Goal: Transaction & Acquisition: Purchase product/service

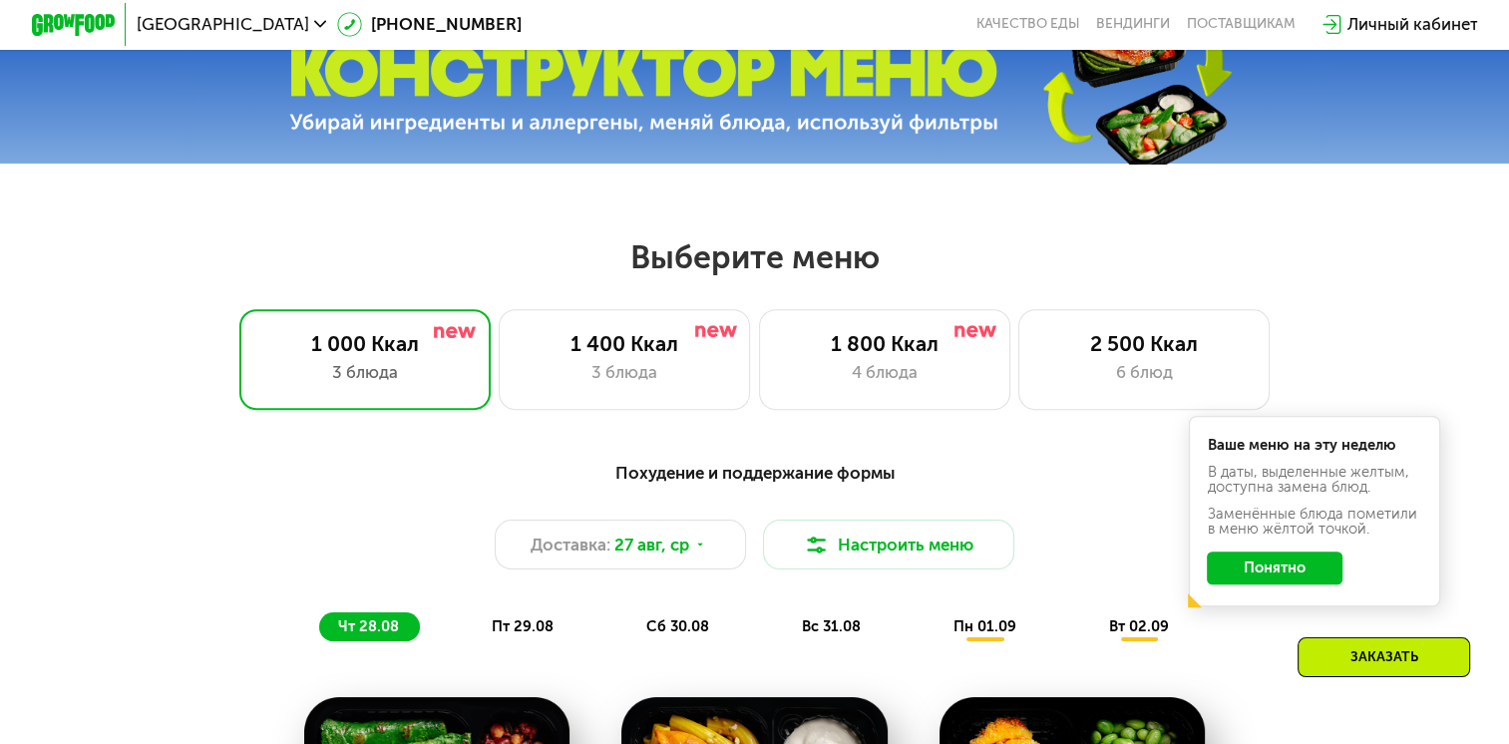
scroll to position [798, 0]
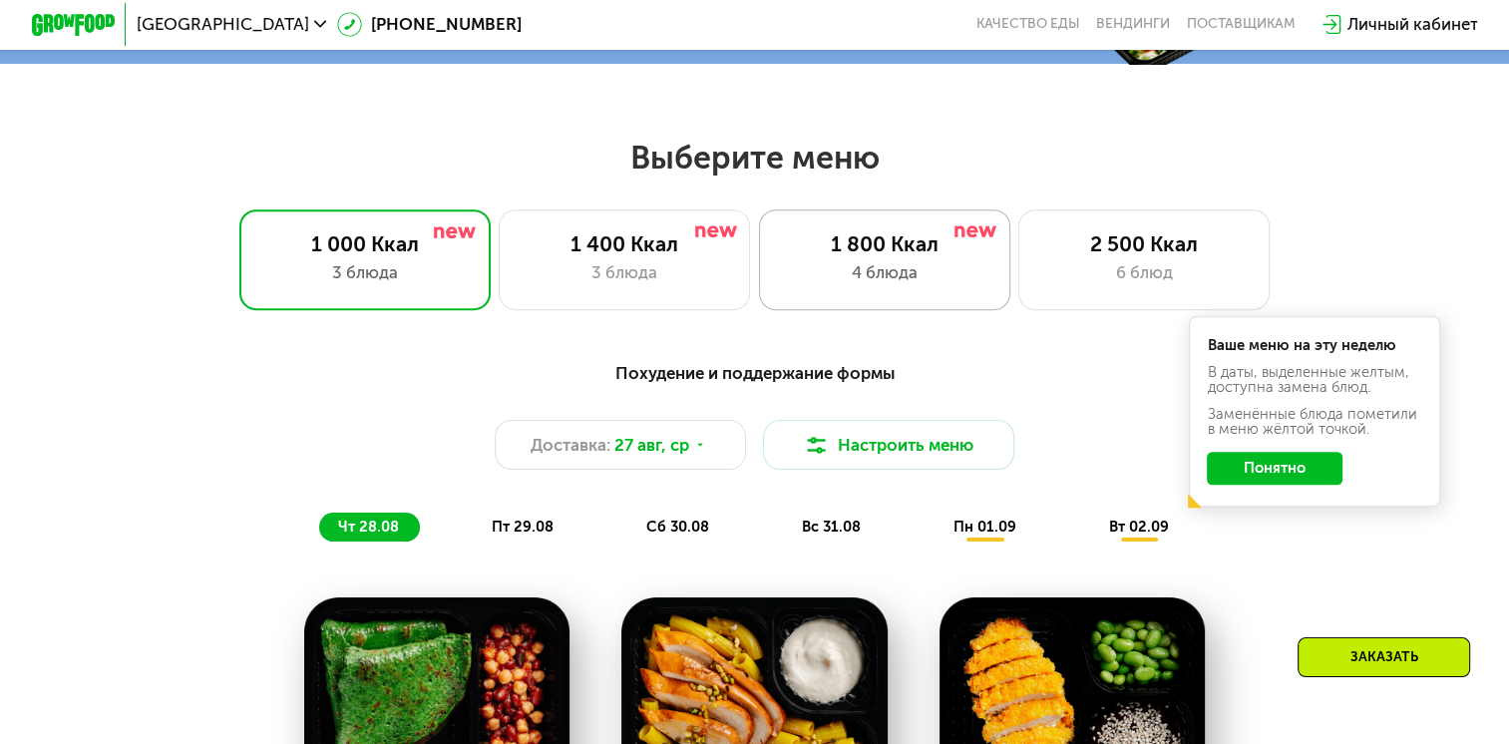
click at [1018, 266] on div "1 800 Ккал 4 блюда" at bounding box center [1143, 259] width 251 height 101
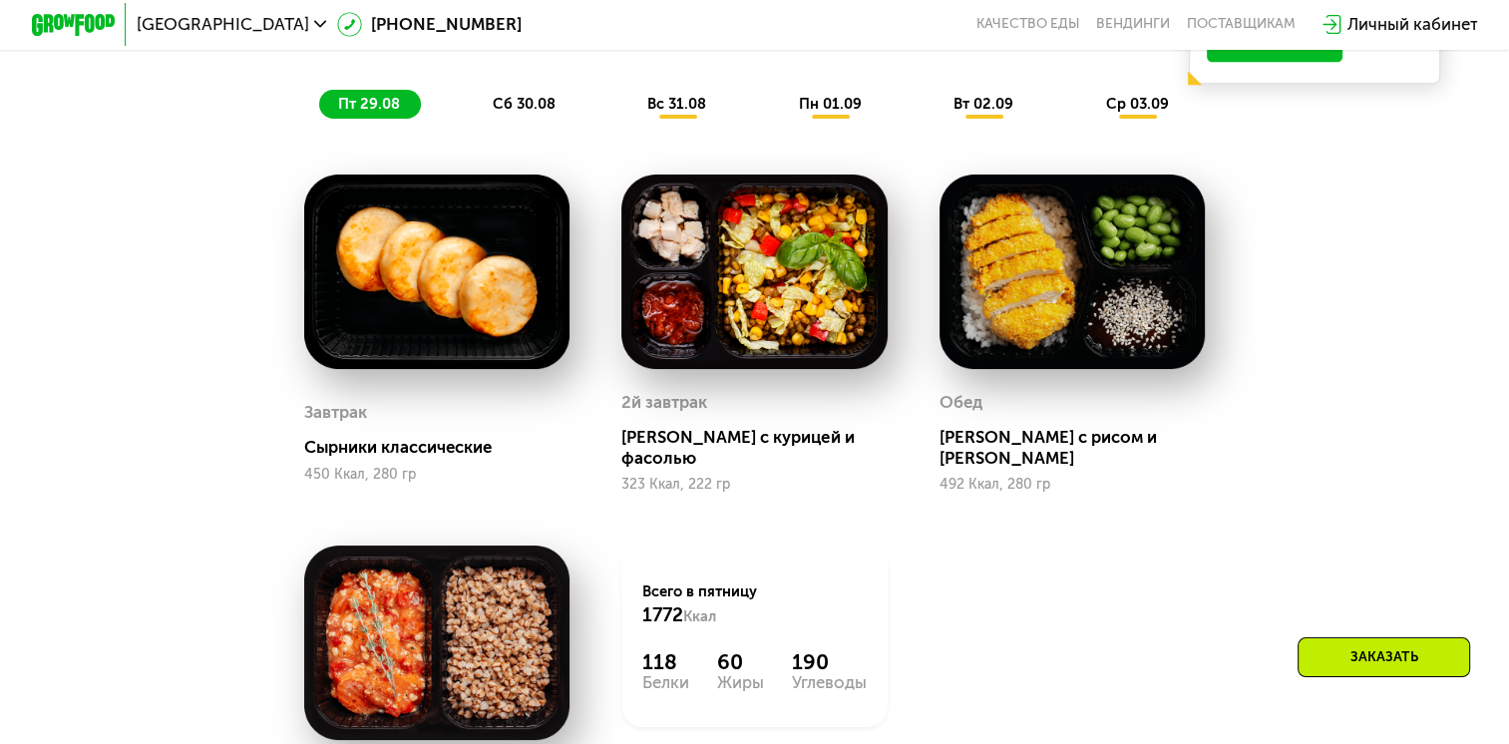
scroll to position [1197, 0]
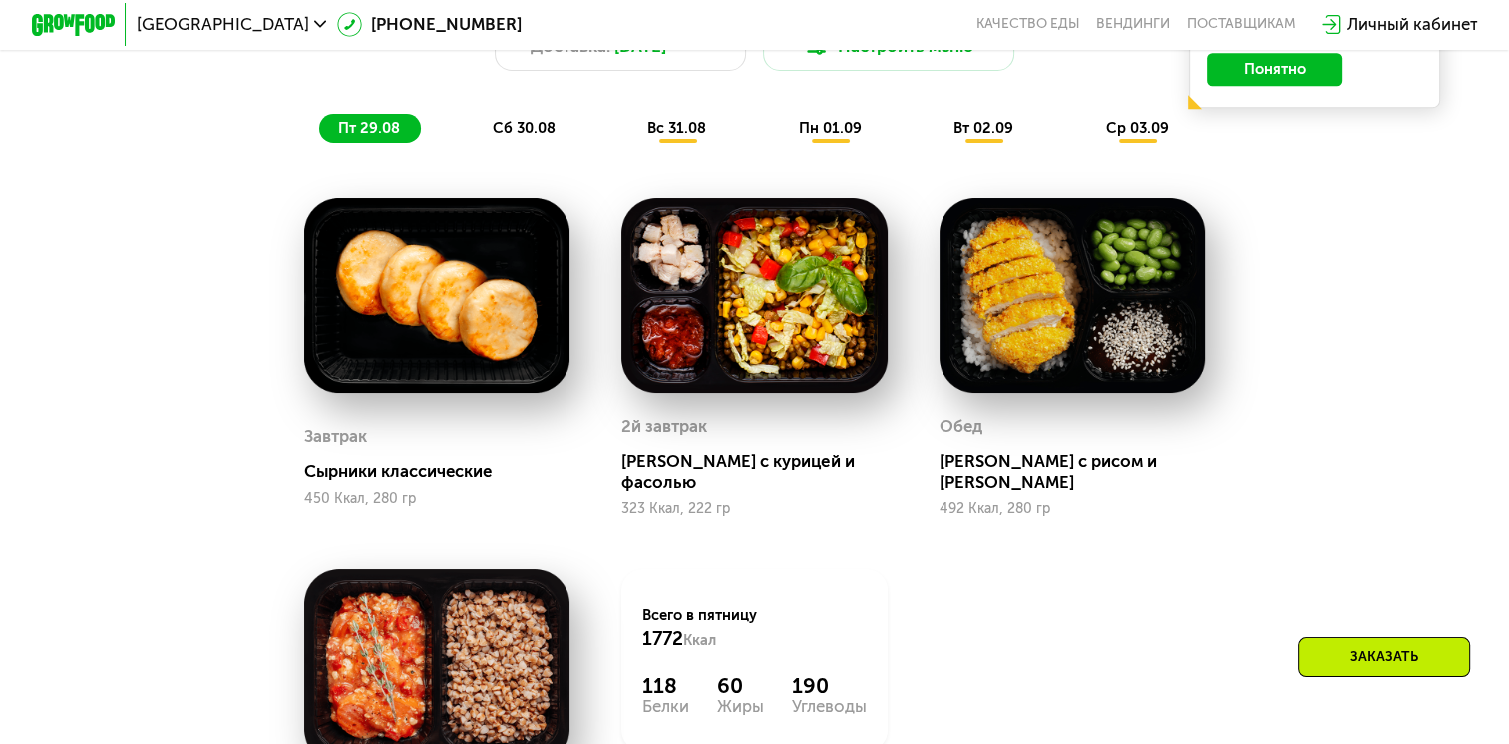
click at [535, 137] on span "сб 30.08" at bounding box center [524, 128] width 63 height 18
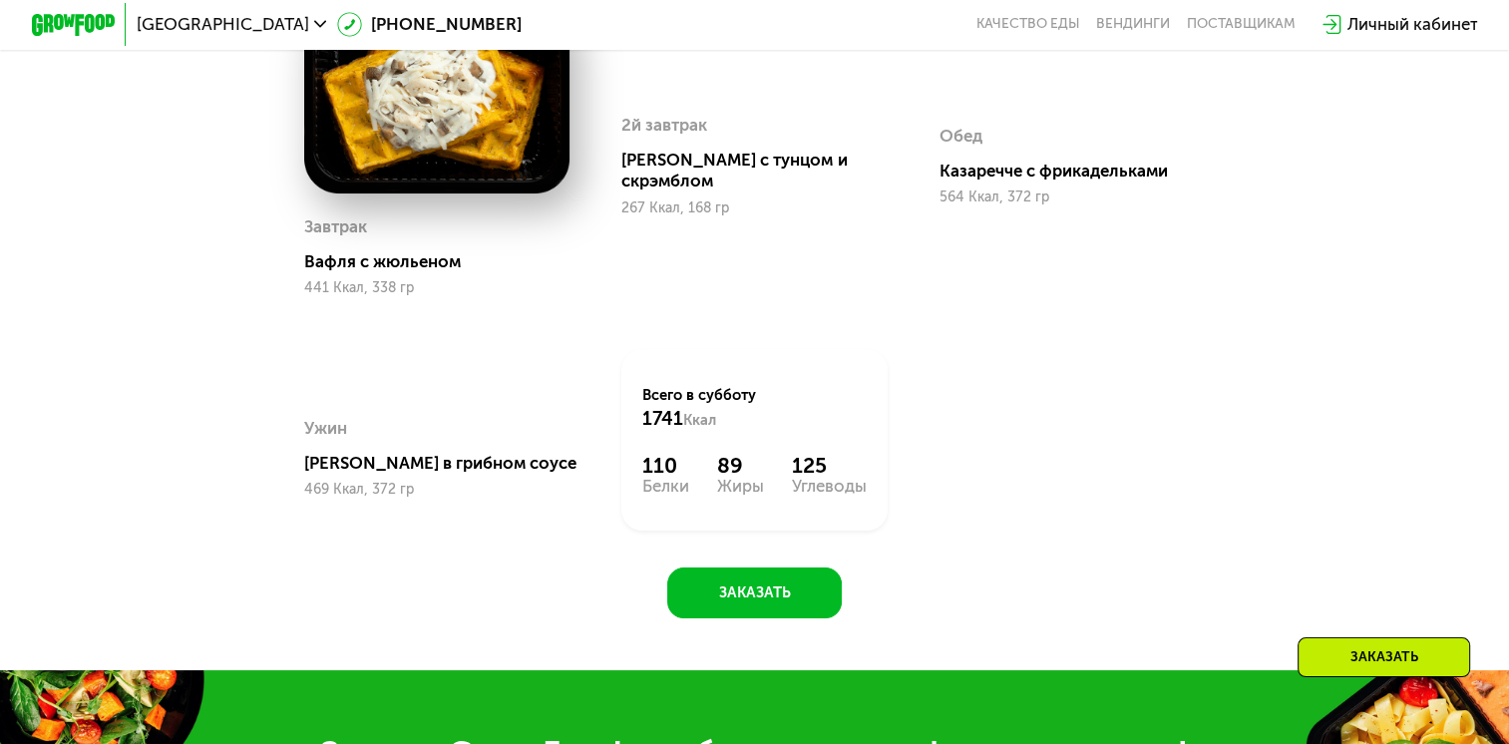
scroll to position [1496, 0]
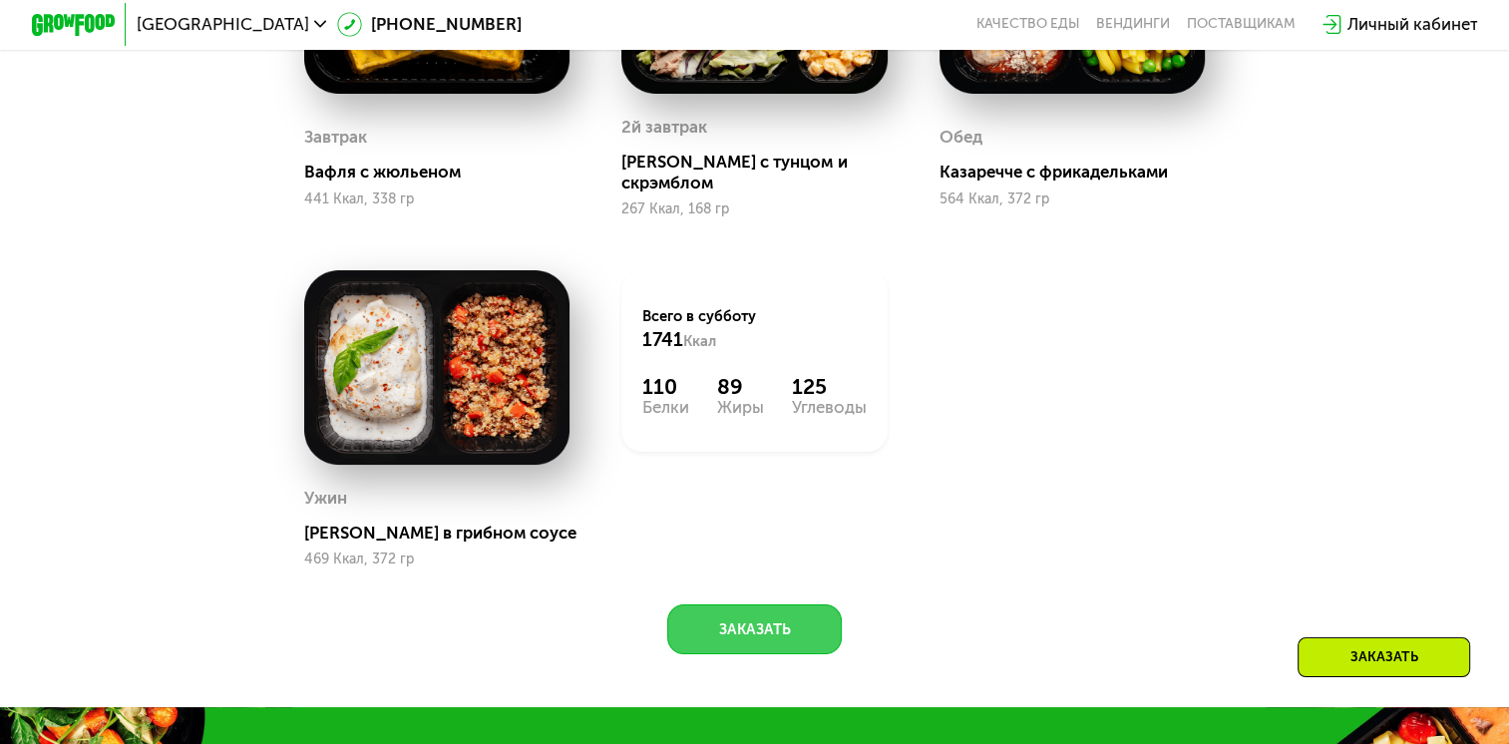
click at [713, 624] on button "Заказать" at bounding box center [754, 629] width 175 height 50
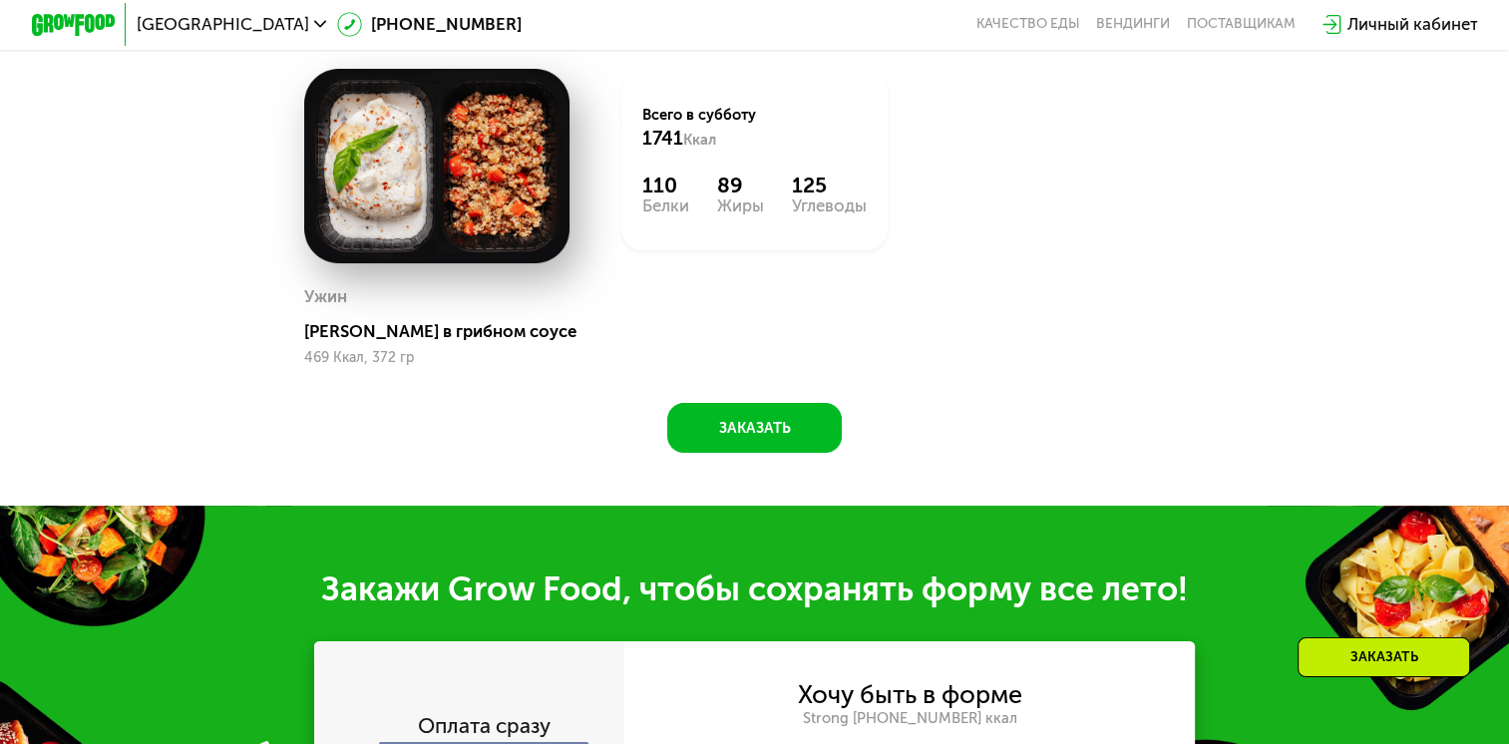
scroll to position [2202, 0]
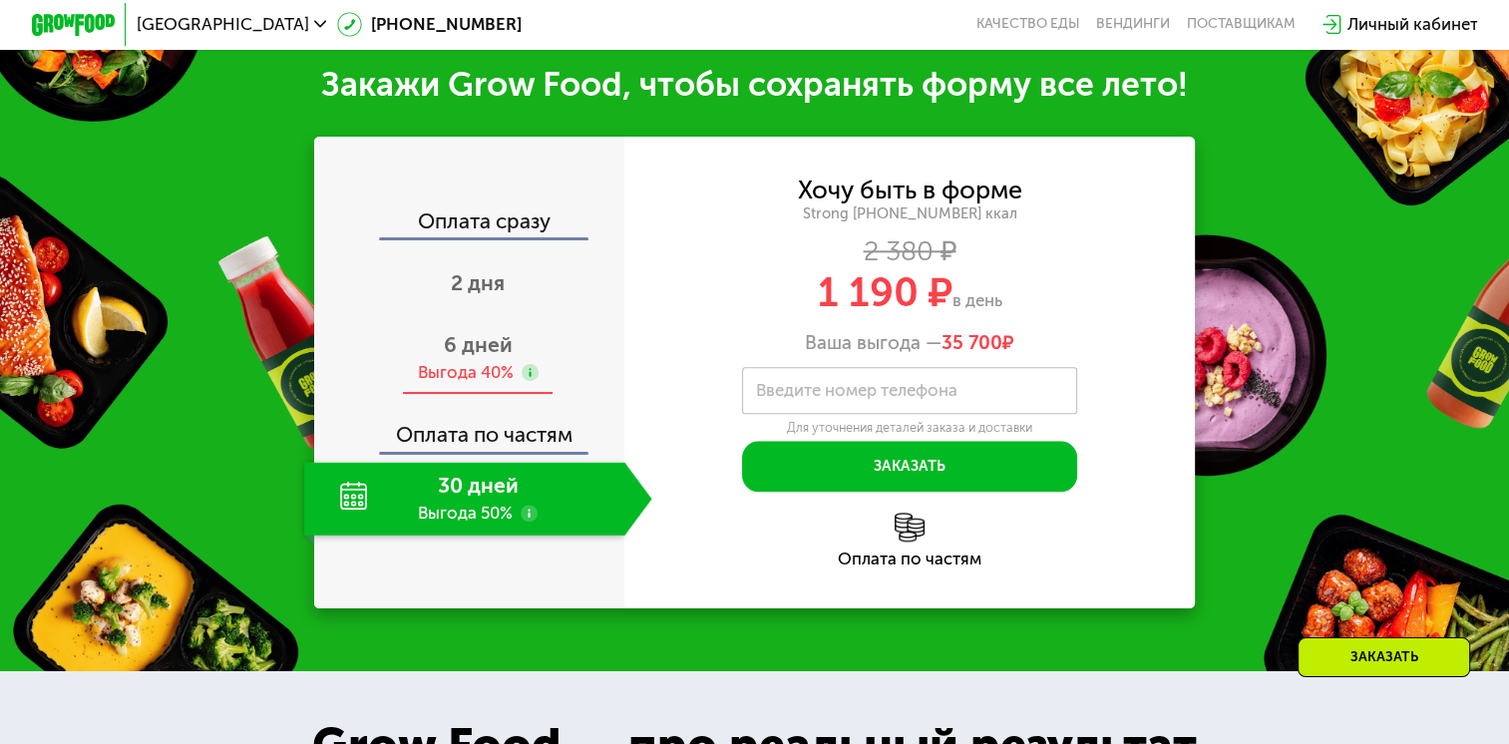
click at [482, 370] on div "Выгода 40%" at bounding box center [466, 372] width 96 height 23
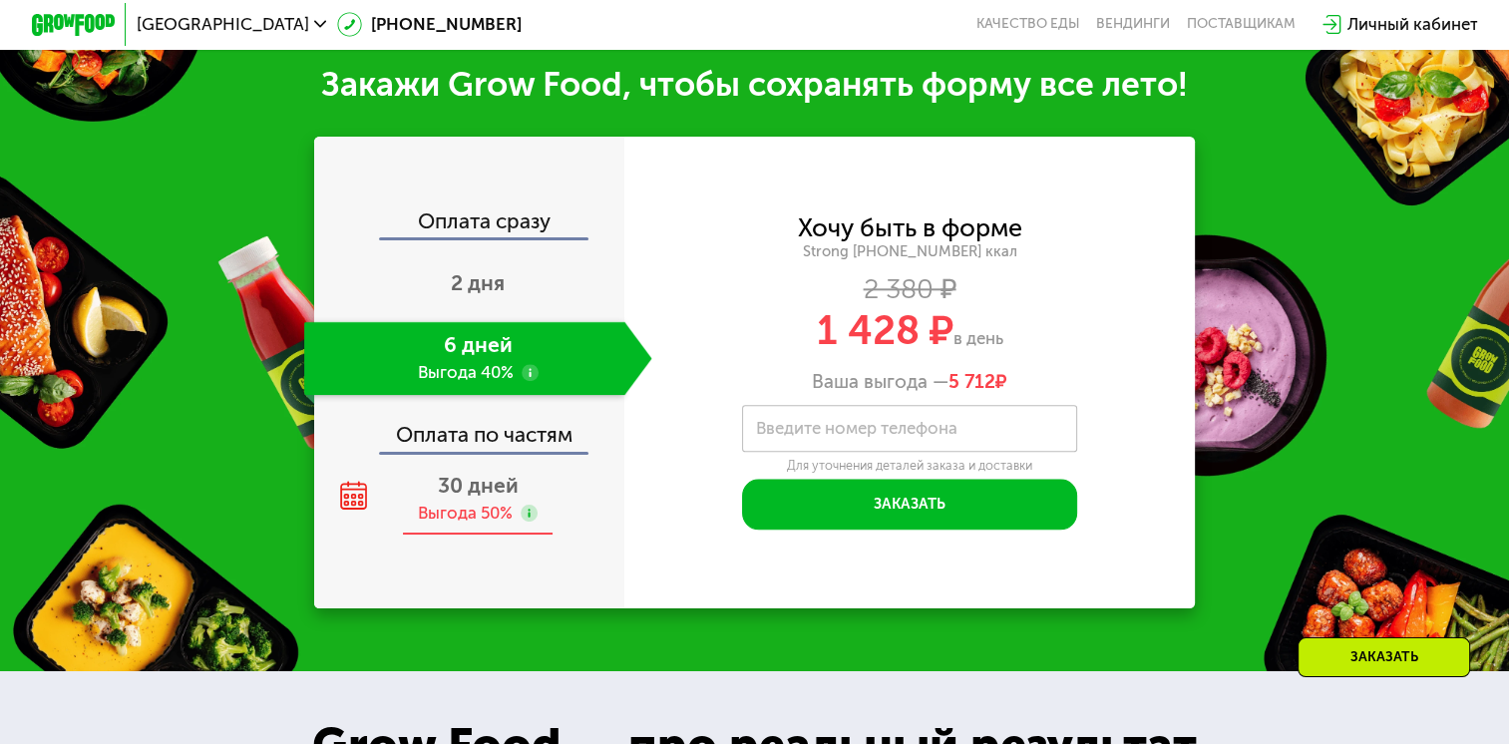
click at [446, 522] on div "Выгода 50%" at bounding box center [465, 513] width 95 height 23
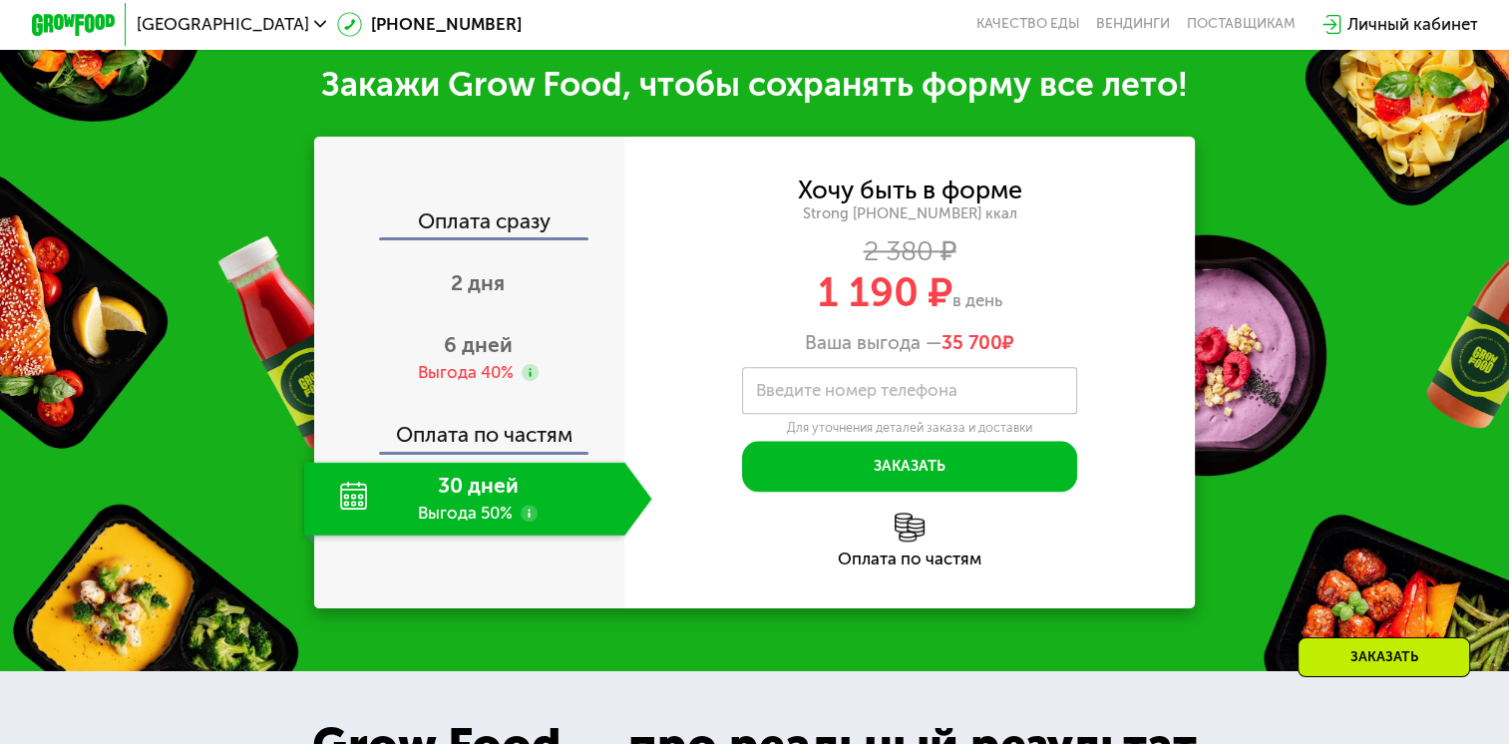
click at [910, 537] on img at bounding box center [909, 527] width 29 height 29
click at [911, 567] on div "Оплата по частям" at bounding box center [909, 559] width 570 height 17
click at [886, 565] on div "Оплата по частям" at bounding box center [909, 559] width 570 height 17
click at [527, 513] on use at bounding box center [529, 513] width 17 height 17
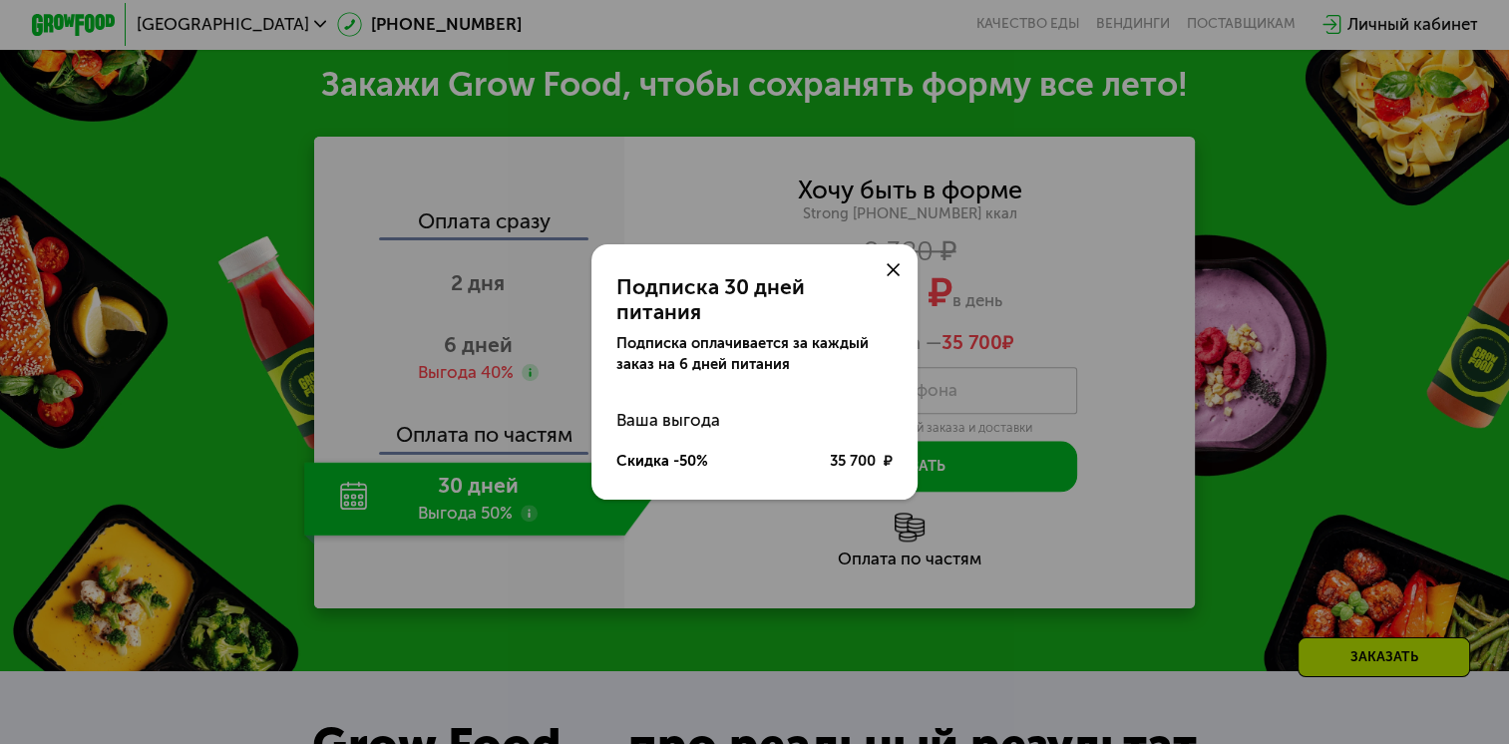
click at [894, 276] on use at bounding box center [893, 269] width 13 height 13
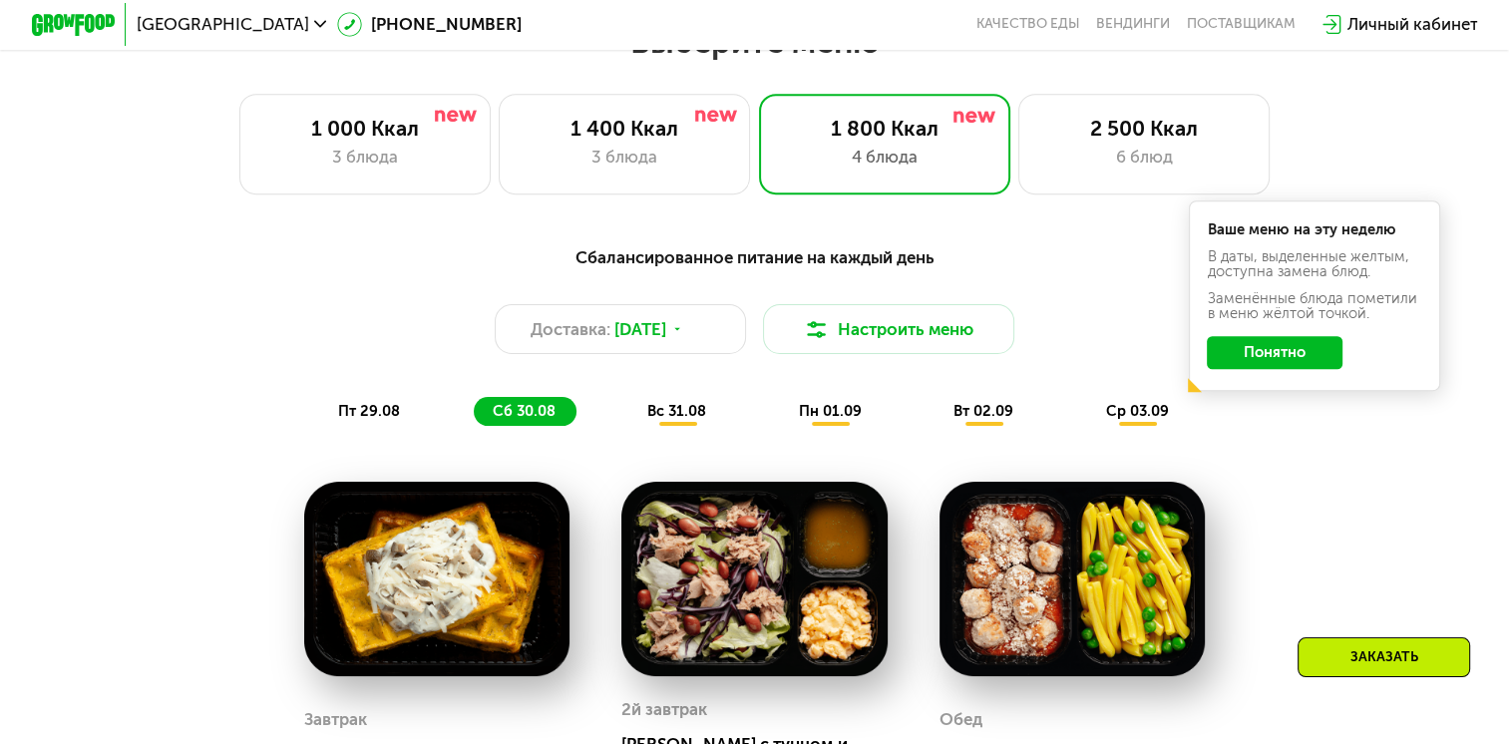
scroll to position [706, 0]
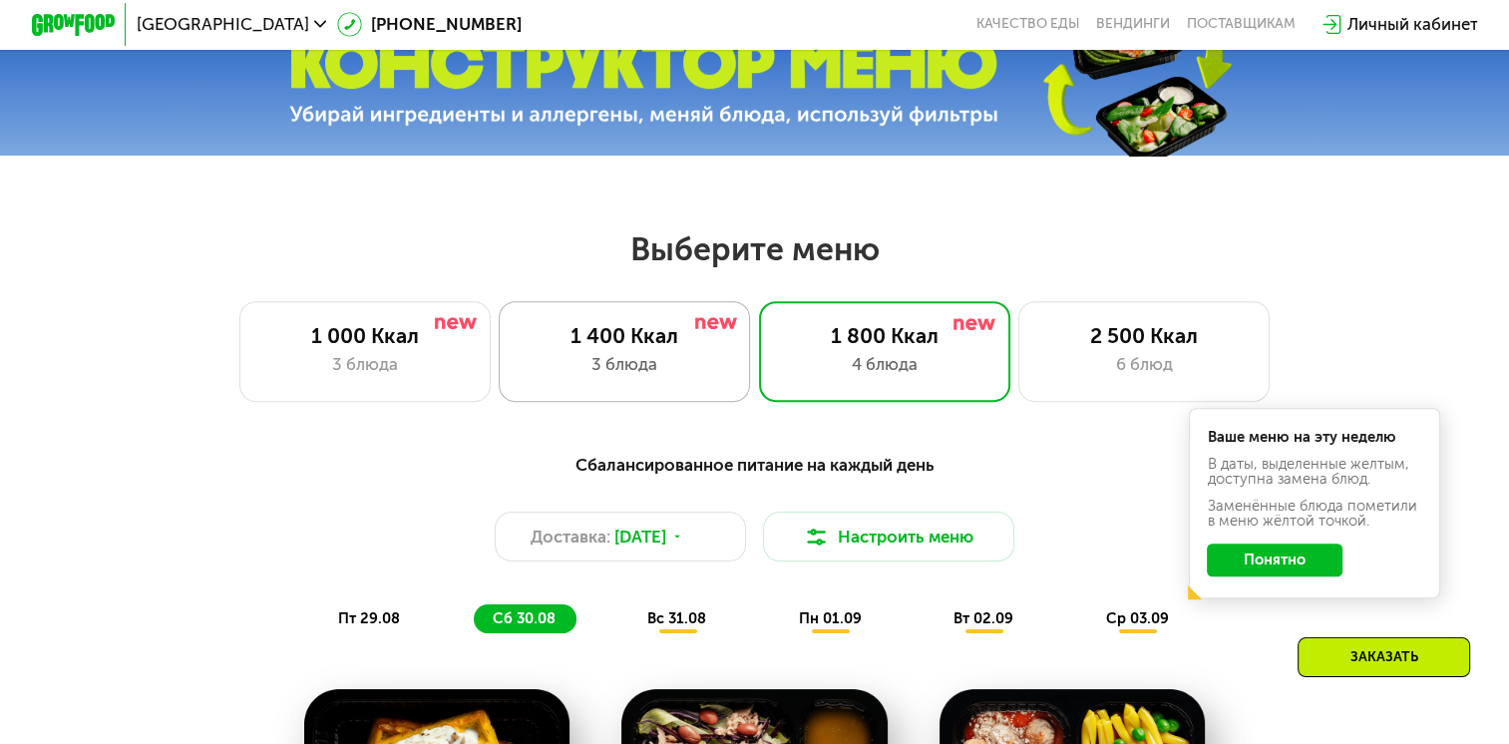
click at [587, 348] on div "1 400 Ккал" at bounding box center [624, 335] width 207 height 25
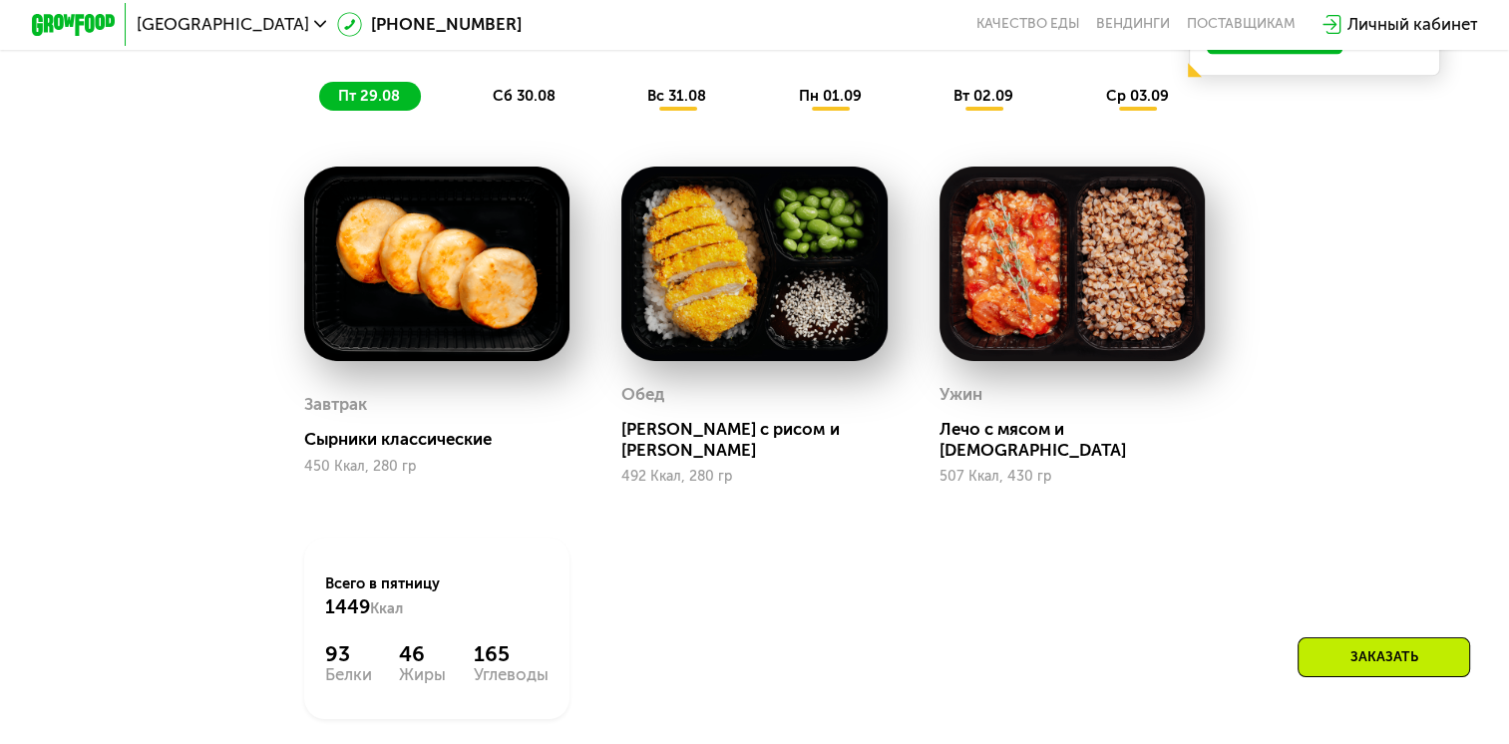
scroll to position [1305, 0]
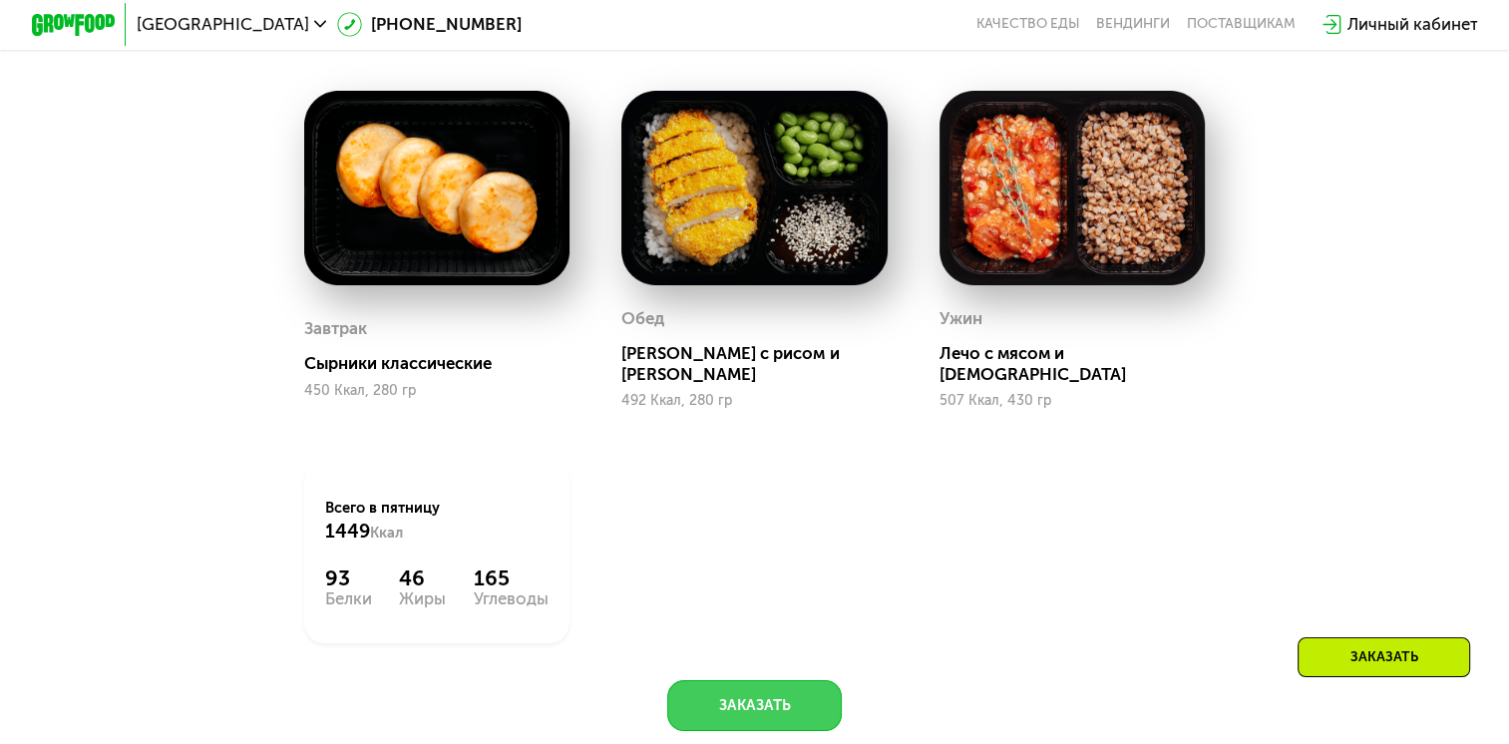
click at [734, 692] on button "Заказать" at bounding box center [754, 705] width 175 height 50
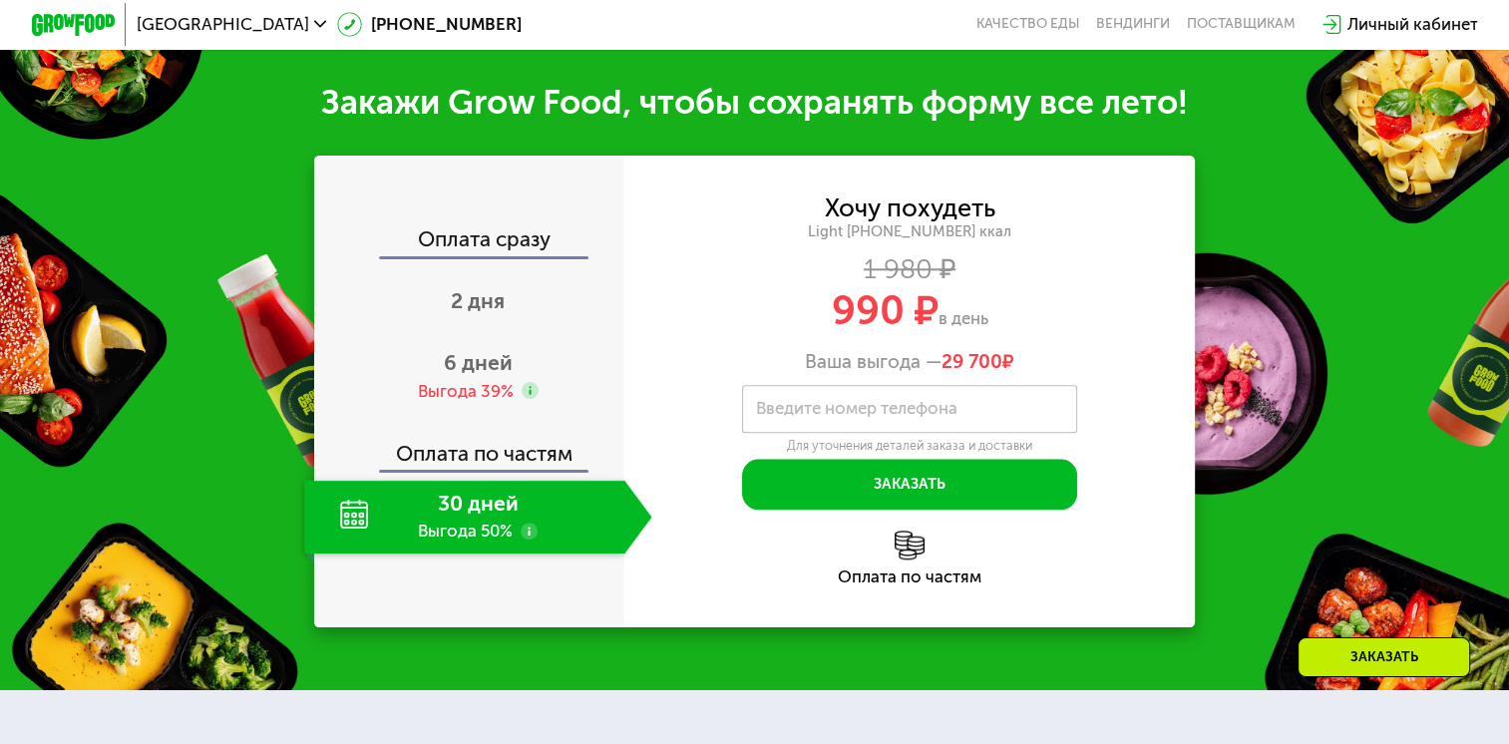
scroll to position [2085, 0]
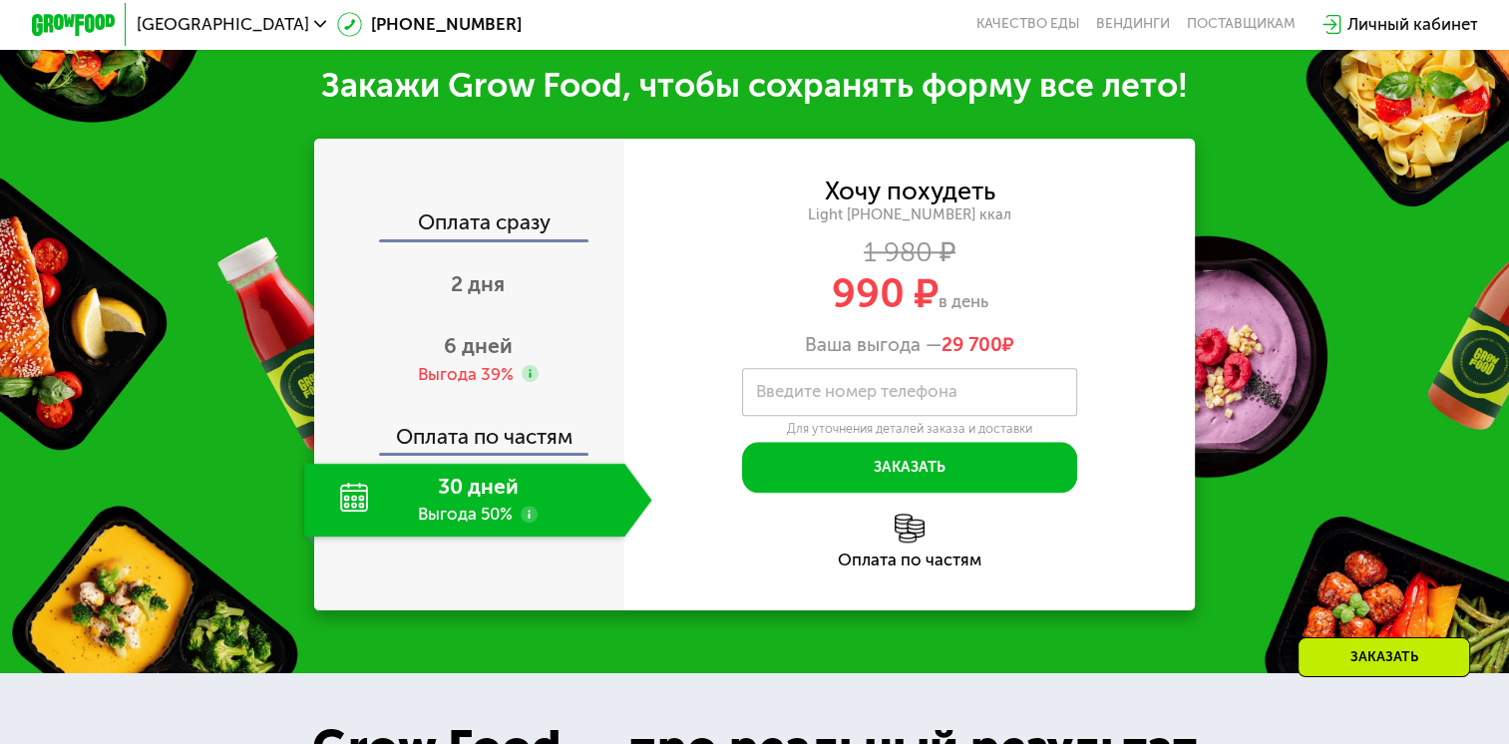
click at [407, 504] on div "30 дней Выгода 50%" at bounding box center [464, 500] width 321 height 74
click at [459, 275] on span "2 дня" at bounding box center [478, 283] width 54 height 25
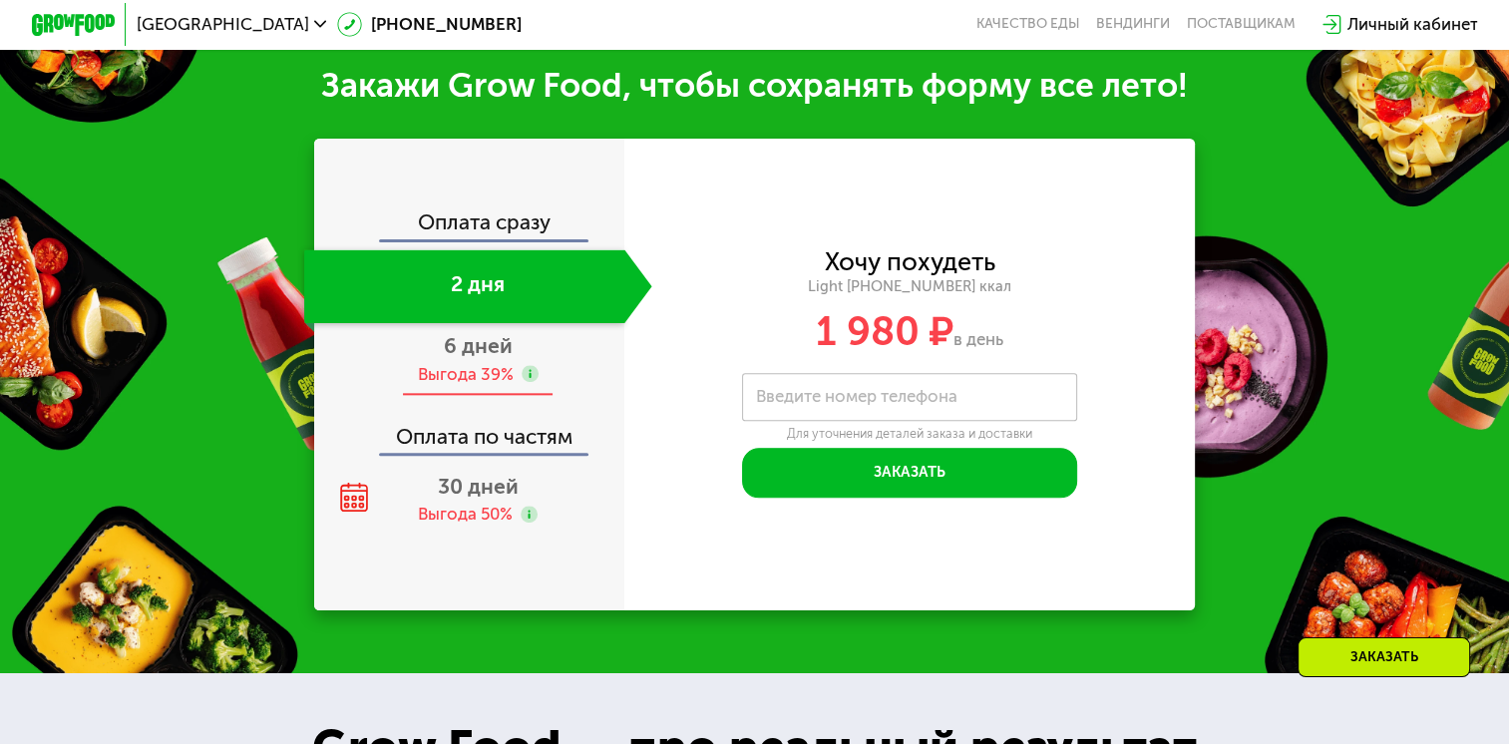
click at [451, 387] on div "6 дней Выгода 39%" at bounding box center [478, 360] width 348 height 74
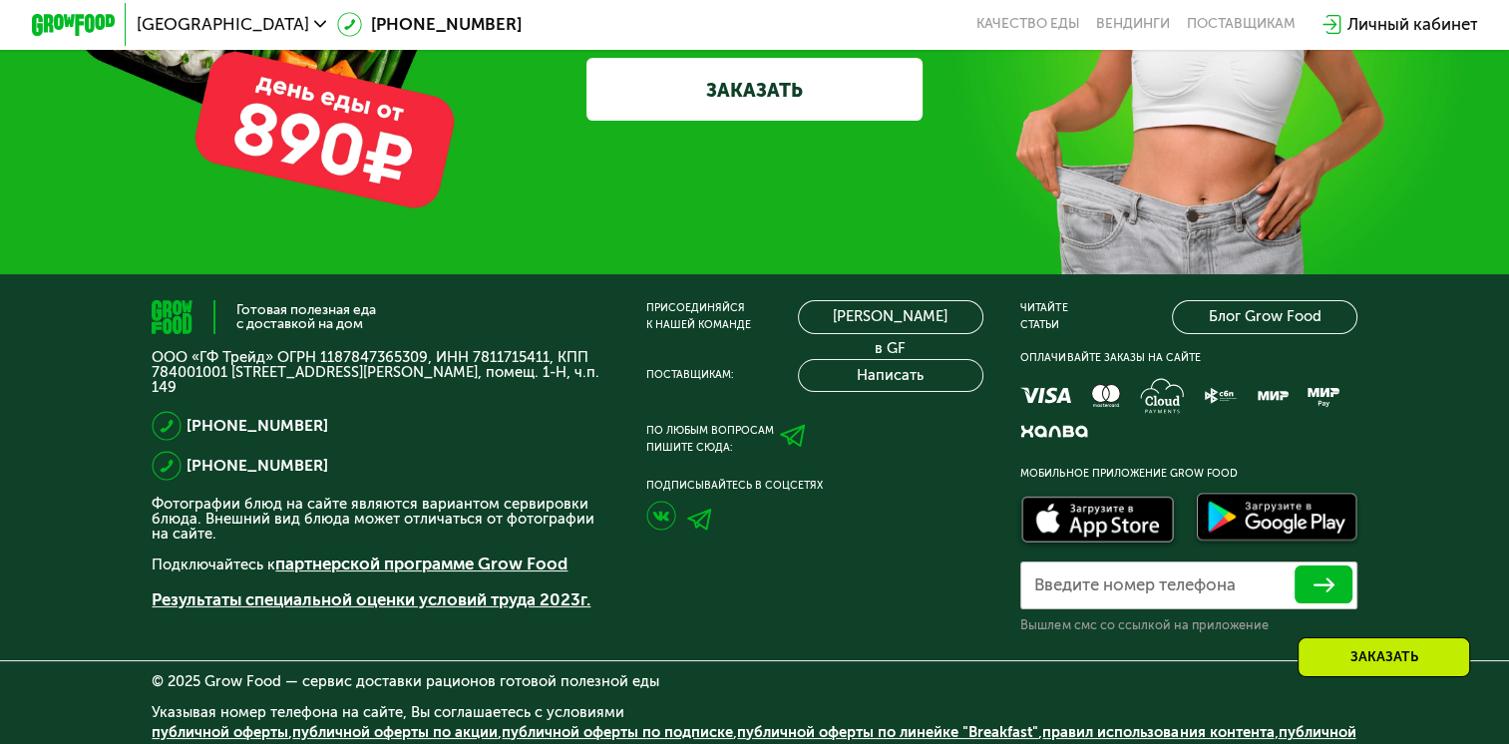
scroll to position [6274, 0]
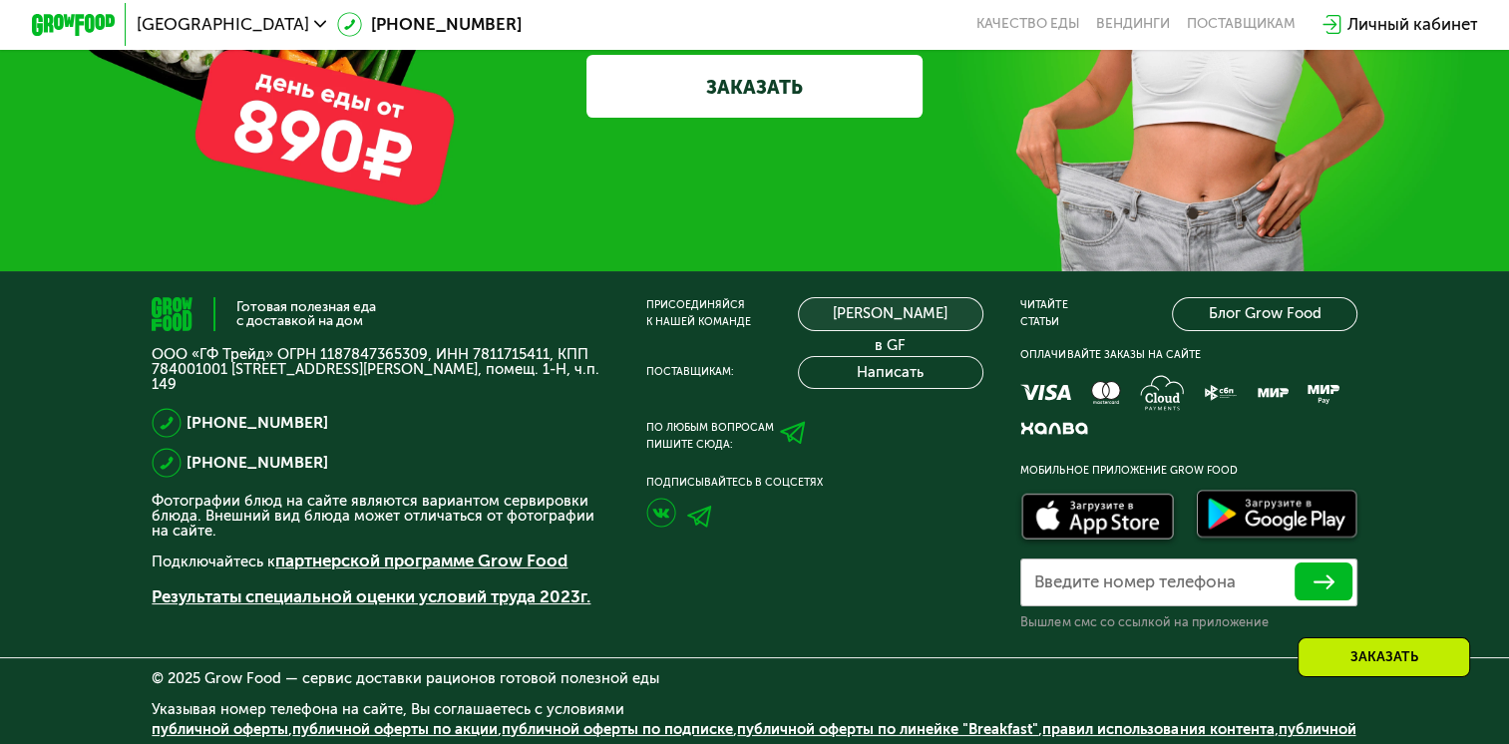
click at [901, 331] on link "[PERSON_NAME] в GF" at bounding box center [890, 314] width 185 height 34
